Goal: Find specific page/section: Find specific page/section

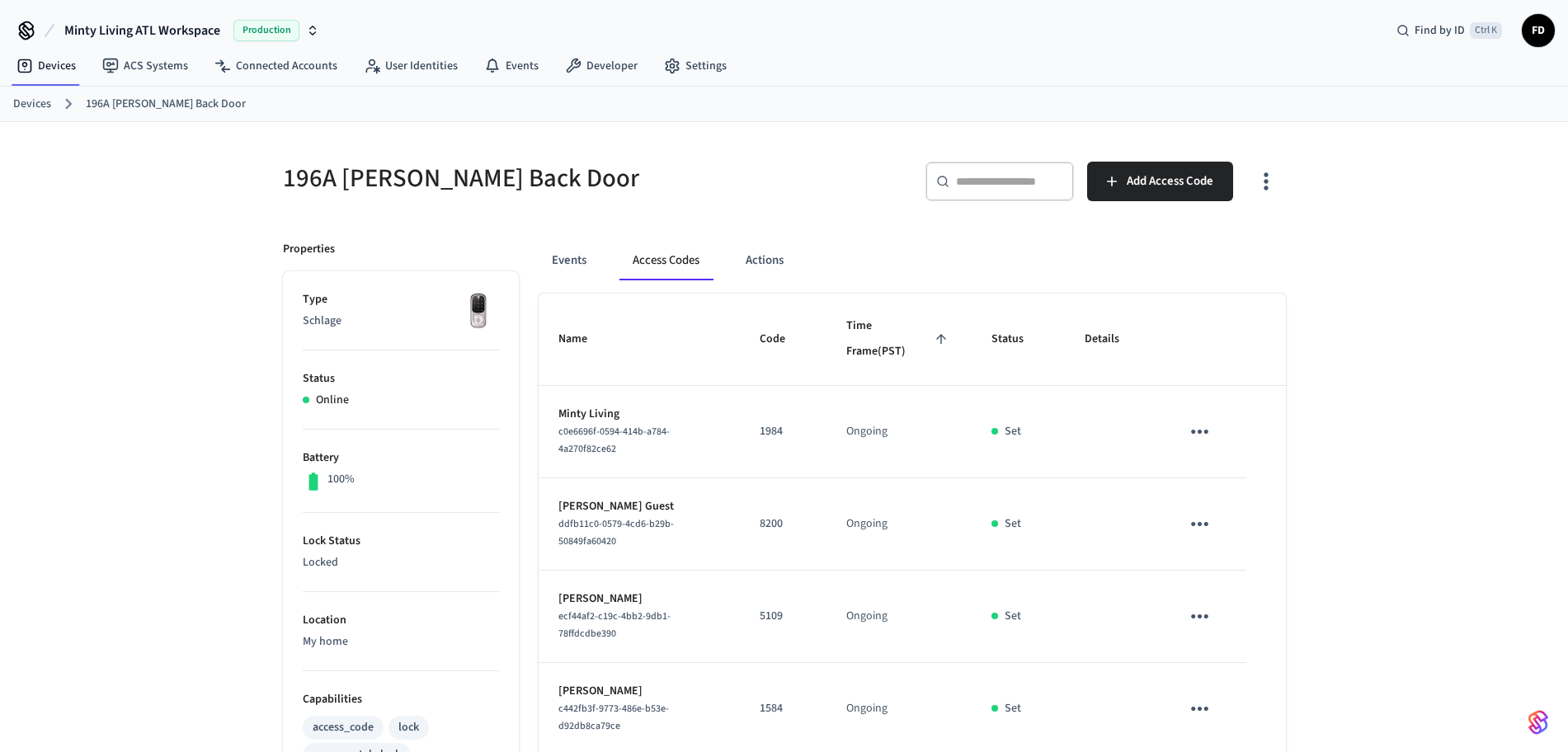
scroll to position [430, 0]
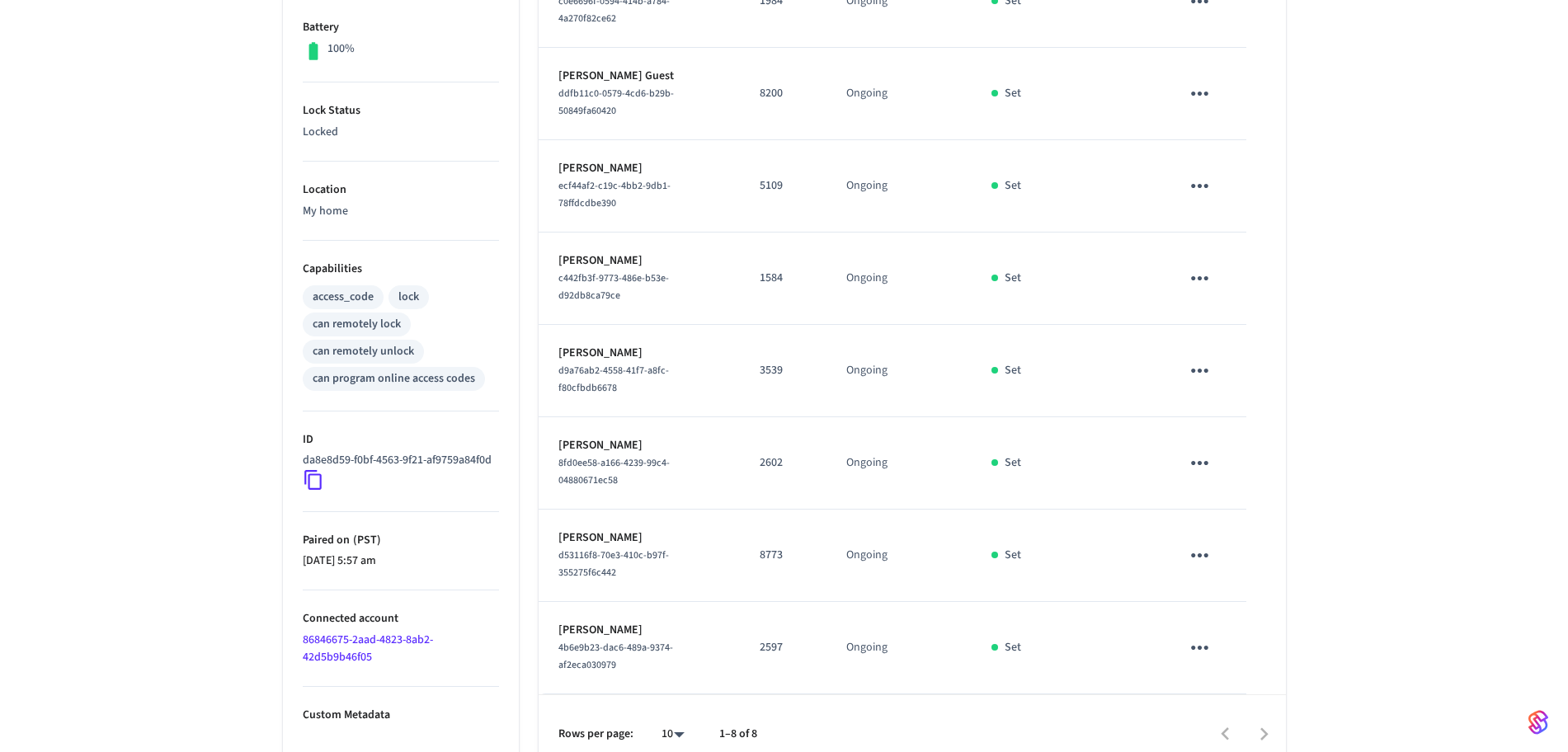
drag, startPoint x: 0, startPoint y: 0, endPoint x: 1578, endPoint y: 55, distance: 1579.0
click at [1567, 55] on html "Minty Living ATL Workspace Production Find by ID Ctrl K FD Devices ACS Systems …" at bounding box center [784, 172] width 1568 height 1205
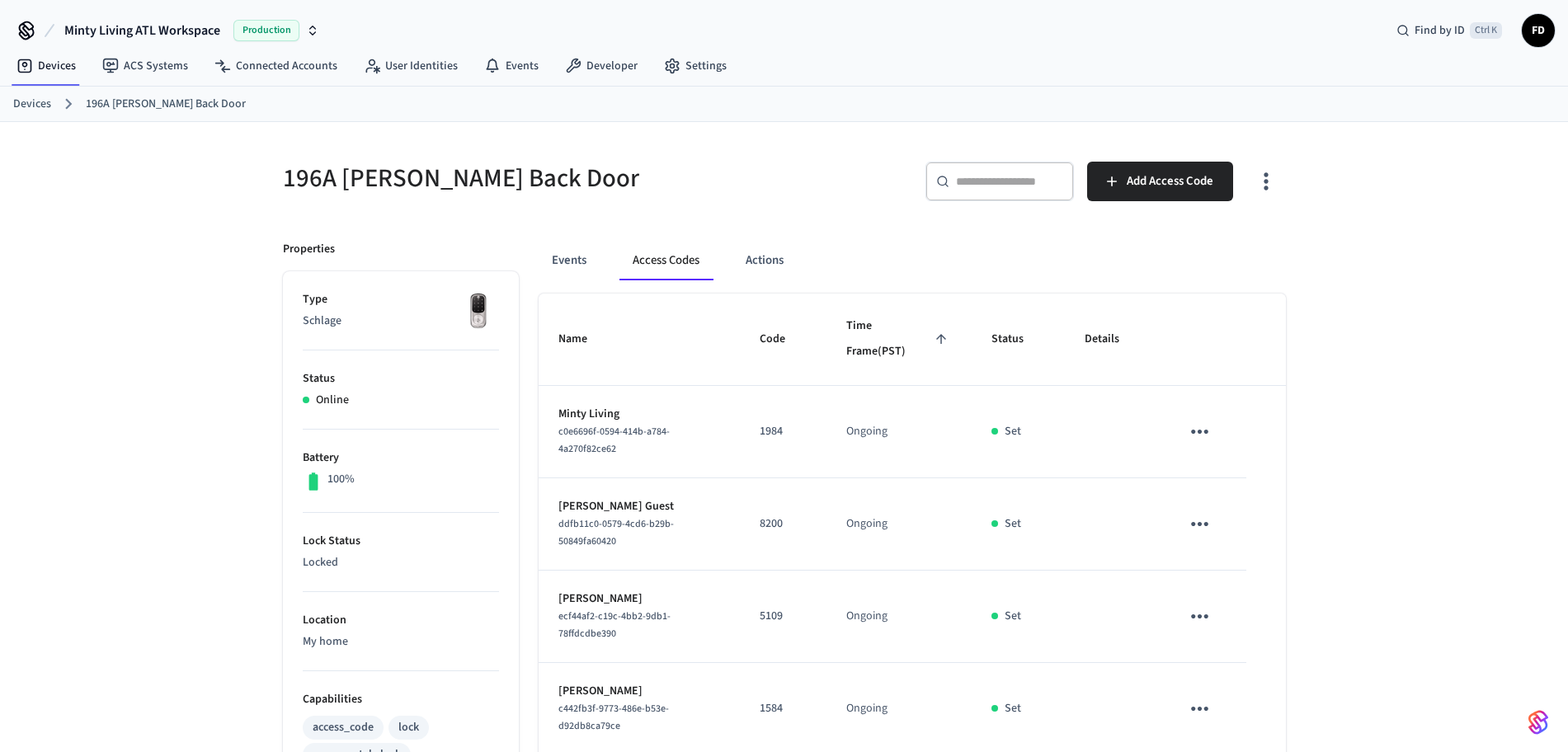
click at [47, 96] on link "Devices" at bounding box center [32, 104] width 38 height 17
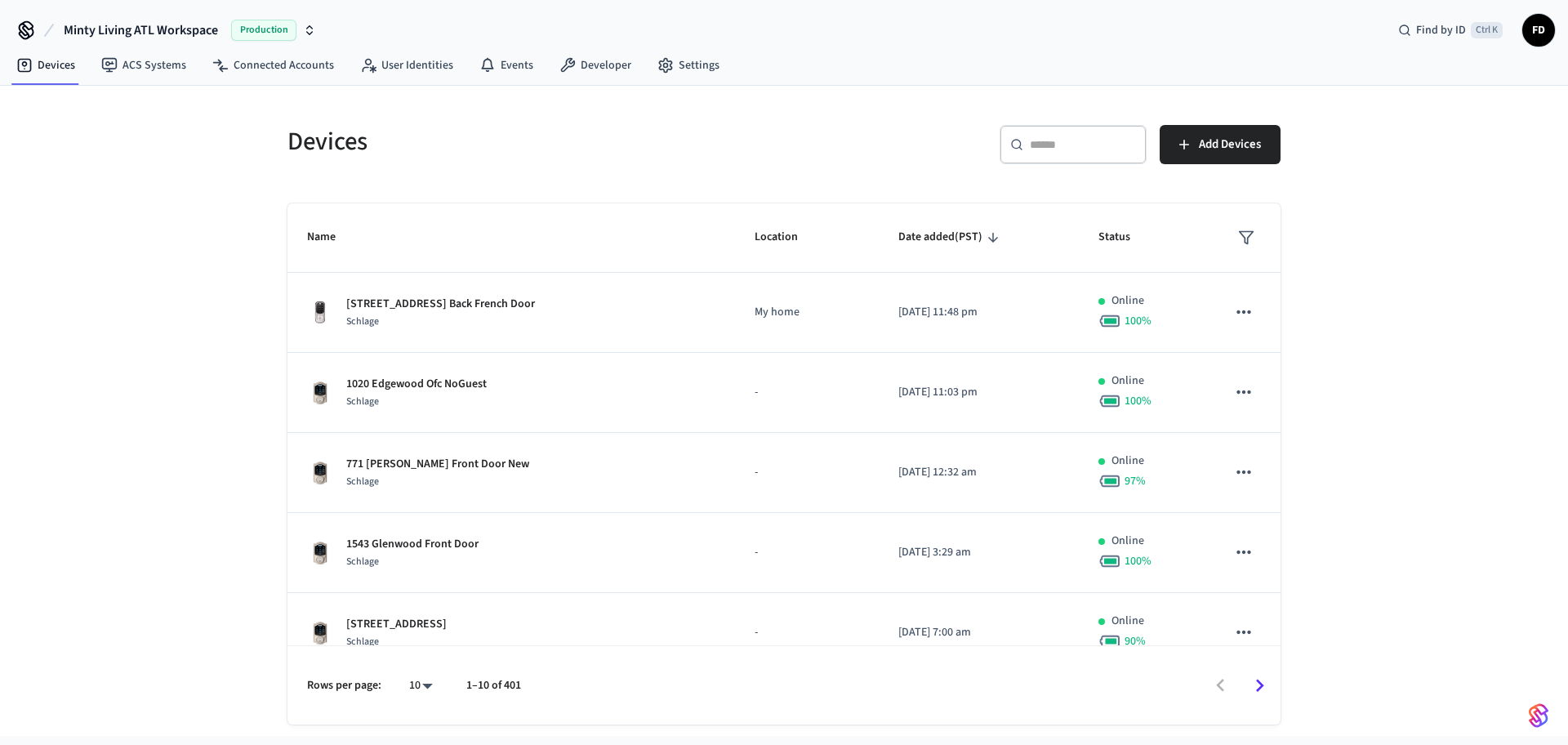
click at [1021, 141] on icon at bounding box center [1017, 145] width 13 height 13
click at [1050, 144] on input "text" at bounding box center [1082, 145] width 106 height 16
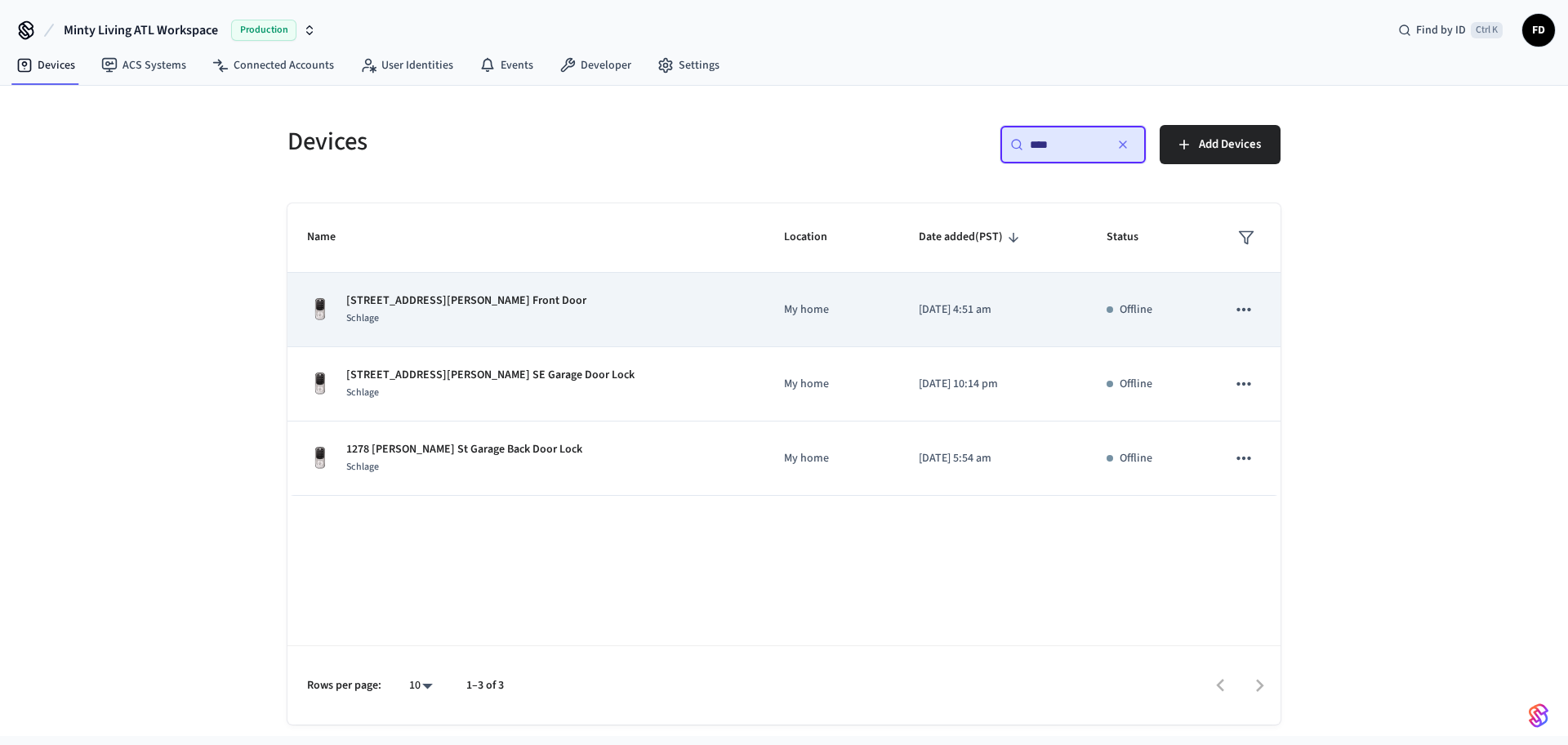
type input "****"
click at [784, 317] on p "My home" at bounding box center [832, 310] width 95 height 17
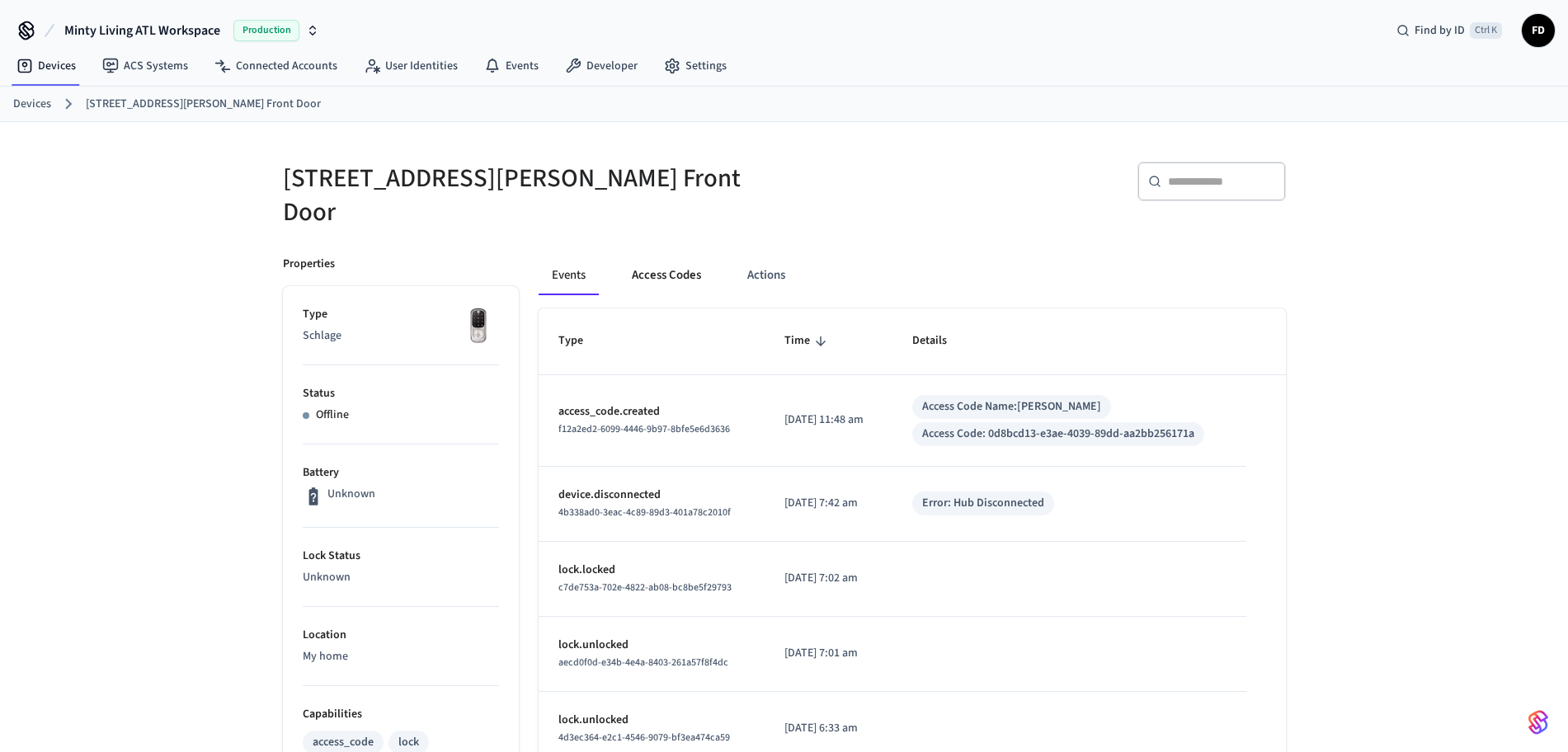
click at [669, 257] on button "Access Codes" at bounding box center [666, 276] width 96 height 40
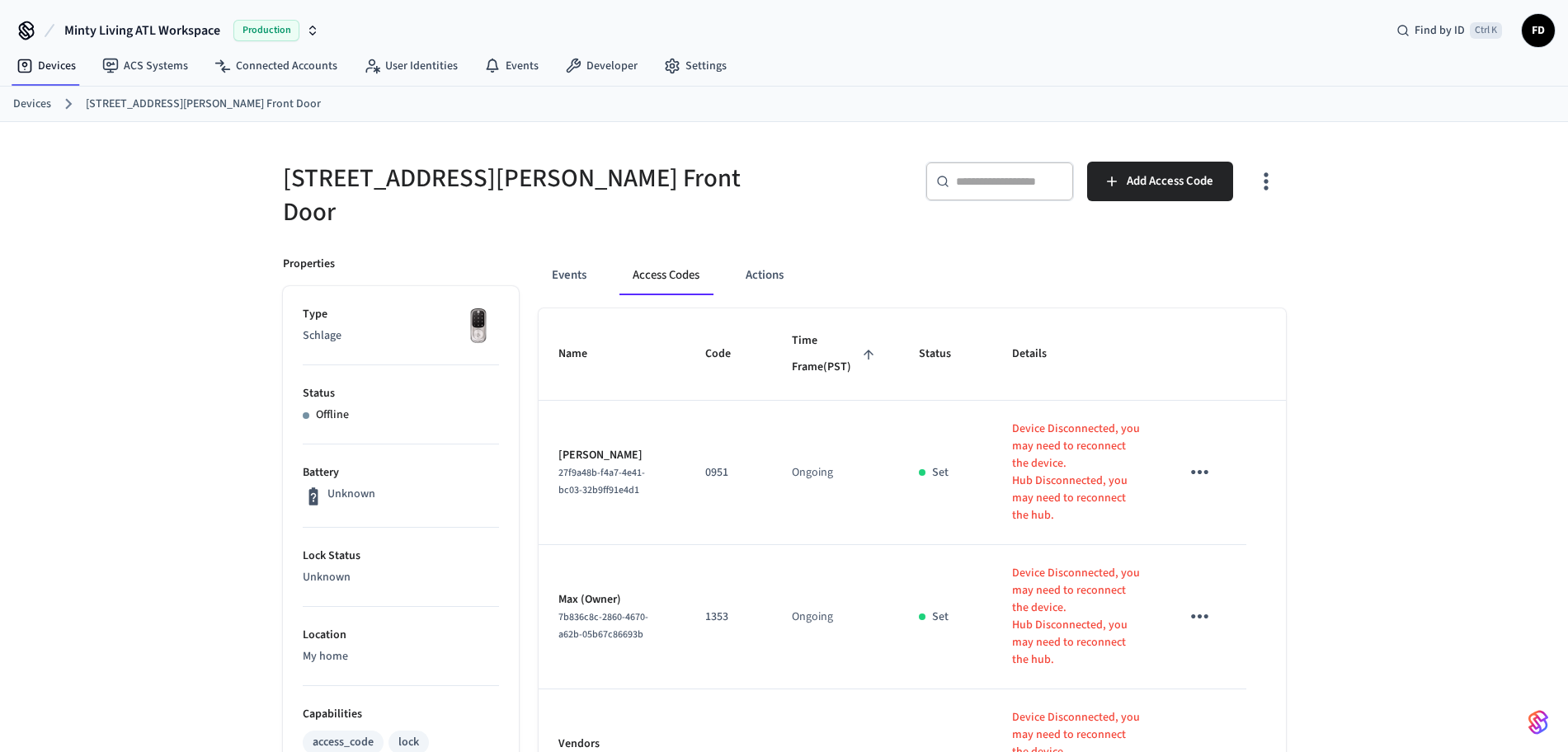
click at [38, 98] on link "Devices" at bounding box center [32, 104] width 38 height 17
